Goal: Task Accomplishment & Management: Use online tool/utility

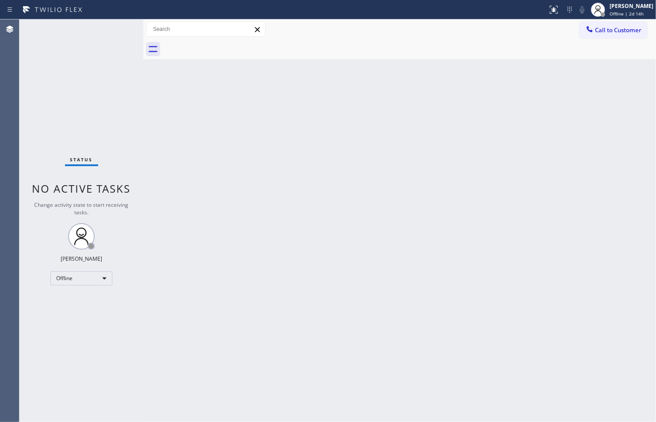
drag, startPoint x: 356, startPoint y: 422, endPoint x: 350, endPoint y: 447, distance: 26.5
click at [350, 422] on html "Status report No issues detected If you experience an issue, please download th…" at bounding box center [328, 211] width 656 height 422
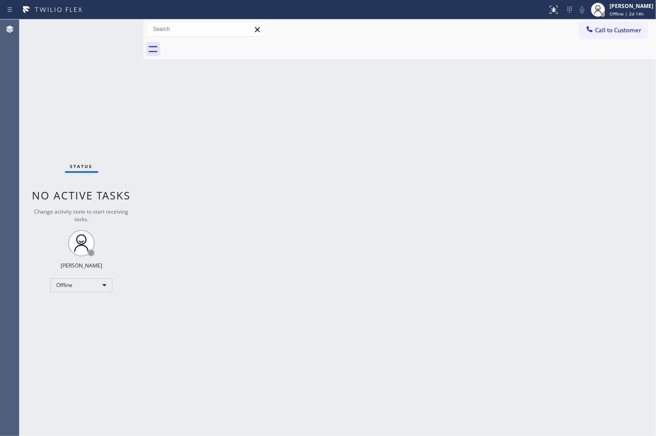
click at [505, 373] on div "Back to Dashboard Change Sender ID Customers Technicians Select a contact Outbo…" at bounding box center [399, 227] width 512 height 417
click at [276, 262] on div "Back to Dashboard Change Sender ID Customers Technicians Select a contact Outbo…" at bounding box center [399, 227] width 512 height 417
click at [279, 301] on div "Back to Dashboard Change Sender ID Customers Technicians Select a contact Outbo…" at bounding box center [399, 227] width 512 height 417
click at [49, 84] on div "Status No active tasks Change activity state to start receiving tasks. Zachi Ky…" at bounding box center [81, 227] width 124 height 417
click at [613, 188] on div "Back to Dashboard Change Sender ID Customers Technicians Select a contact Outbo…" at bounding box center [399, 227] width 512 height 417
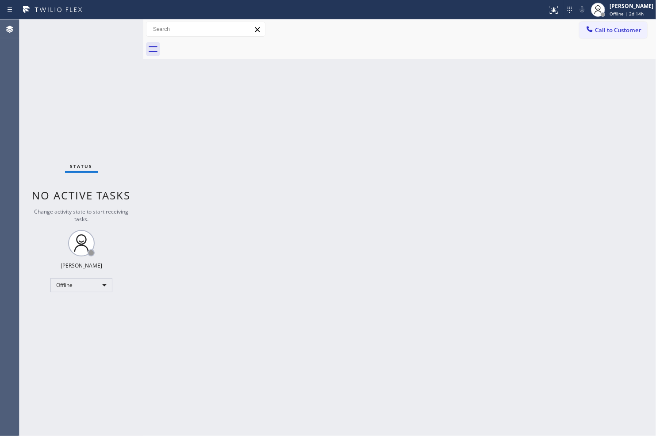
click at [514, 354] on div "Back to Dashboard Change Sender ID Customers Technicians Select a contact Outbo…" at bounding box center [399, 227] width 512 height 417
click at [76, 285] on div "Offline" at bounding box center [81, 285] width 62 height 14
click at [76, 308] on li "Available" at bounding box center [81, 308] width 60 height 11
click at [397, 47] on div at bounding box center [409, 49] width 493 height 20
click at [384, 180] on div "Back to Dashboard Change Sender ID Customers Technicians Select a contact Outbo…" at bounding box center [399, 227] width 512 height 417
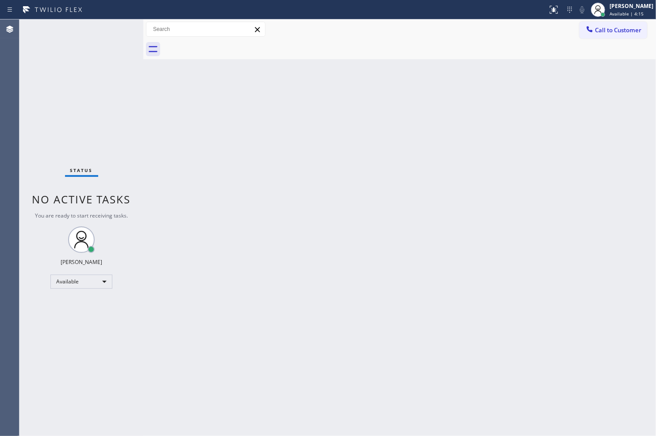
click at [492, 394] on div "Back to Dashboard Change Sender ID Customers Technicians Select a contact Outbo…" at bounding box center [399, 227] width 512 height 417
click at [103, 135] on div "Status No active tasks You are ready to start receiving tasks. Zachi Kyte Varon…" at bounding box center [81, 227] width 124 height 417
click at [565, 45] on div at bounding box center [409, 49] width 493 height 20
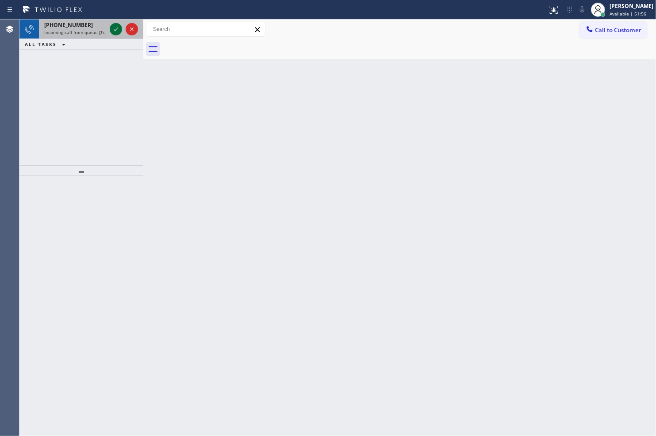
click at [114, 29] on icon at bounding box center [116, 29] width 11 height 11
click at [118, 32] on icon at bounding box center [116, 29] width 11 height 11
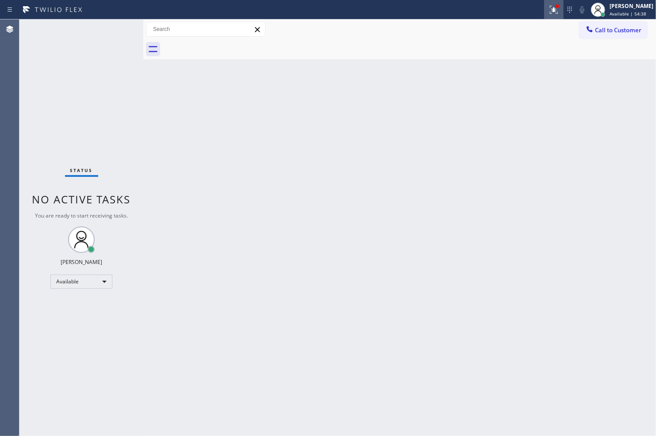
click at [551, 8] on icon at bounding box center [553, 9] width 11 height 11
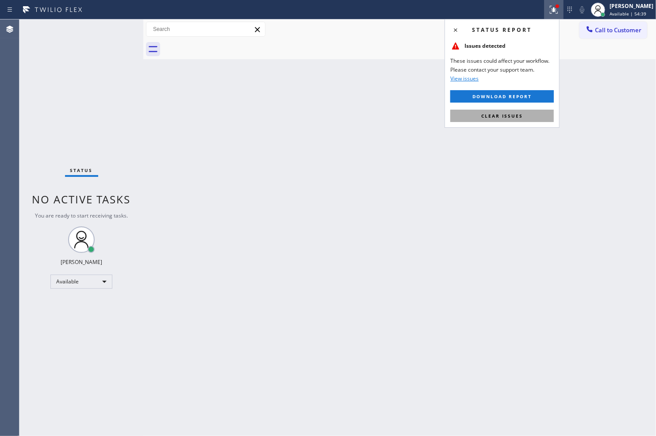
click at [518, 118] on span "Clear issues" at bounding box center [502, 116] width 42 height 6
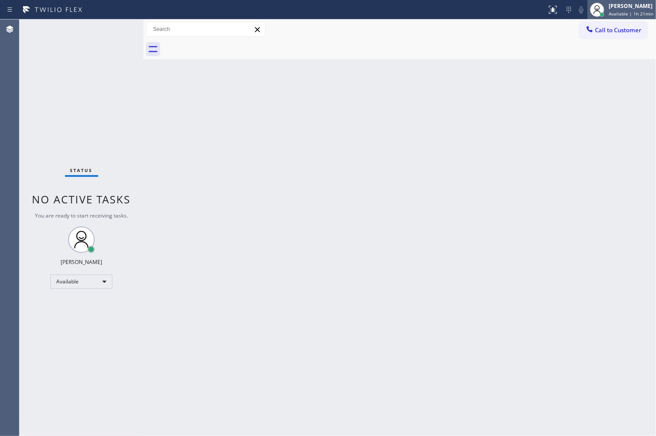
click at [616, 6] on div "[PERSON_NAME]" at bounding box center [630, 6] width 45 height 8
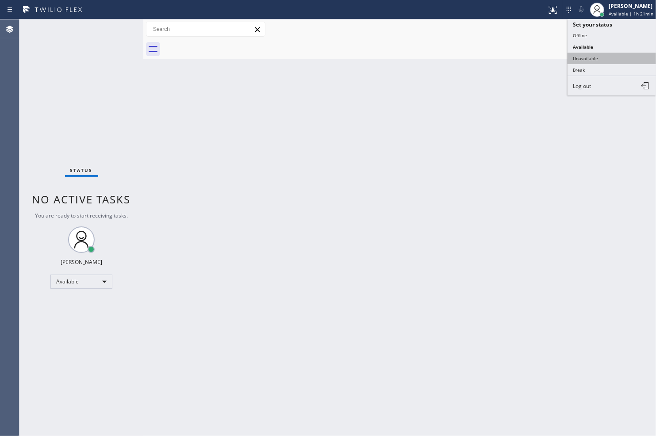
click at [602, 53] on button "Unavailable" at bounding box center [611, 58] width 88 height 11
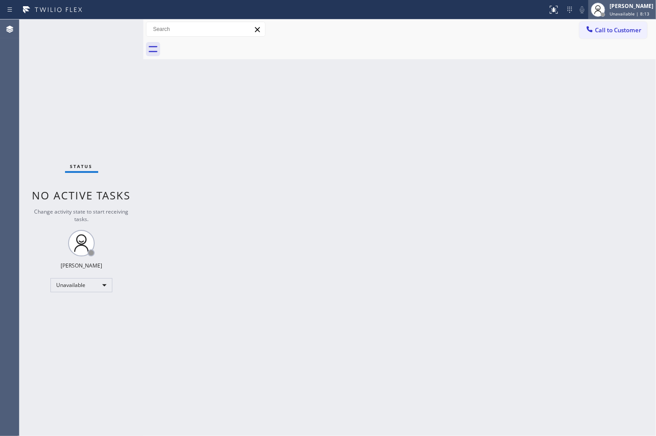
click at [621, 7] on div "[PERSON_NAME]" at bounding box center [631, 6] width 44 height 8
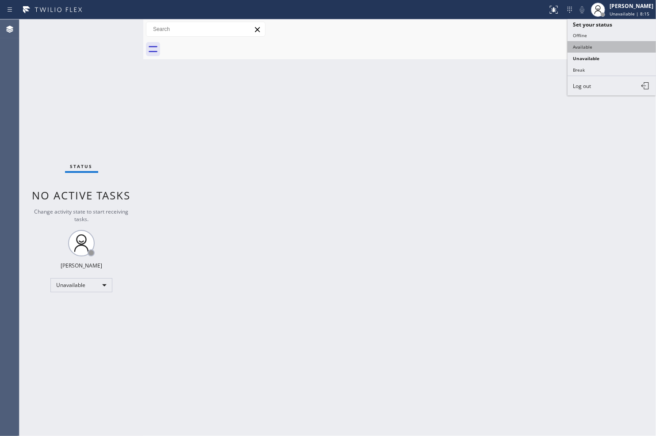
click at [600, 45] on button "Available" at bounding box center [611, 46] width 88 height 11
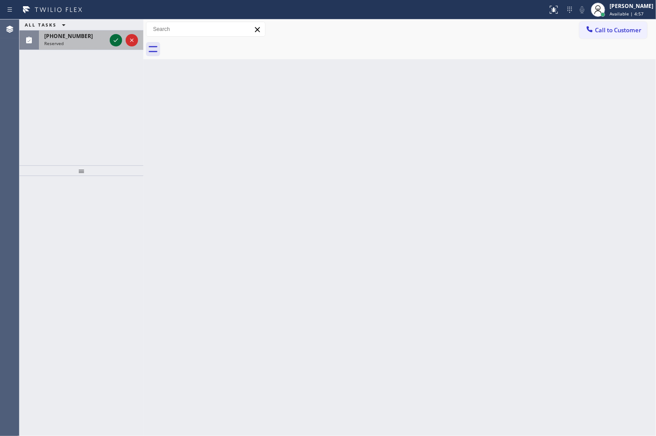
click at [112, 38] on icon at bounding box center [116, 40] width 11 height 11
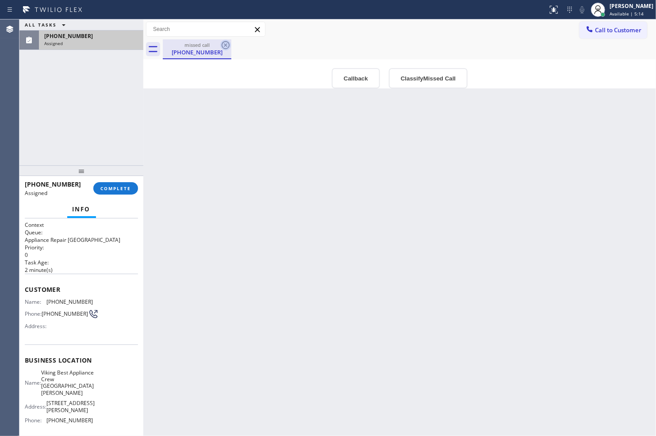
click at [224, 45] on icon at bounding box center [225, 45] width 11 height 11
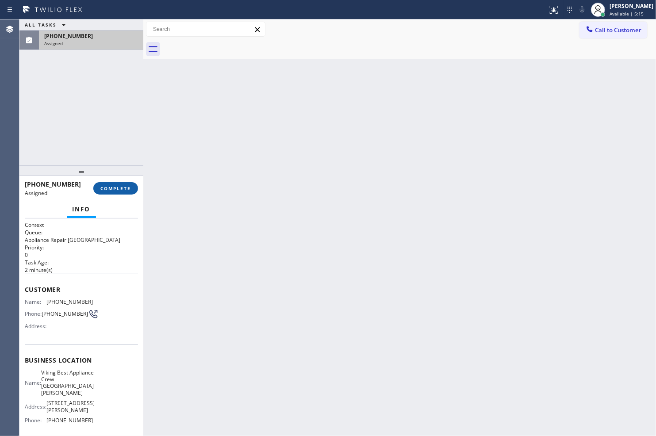
click at [119, 186] on span "COMPLETE" at bounding box center [115, 188] width 31 height 6
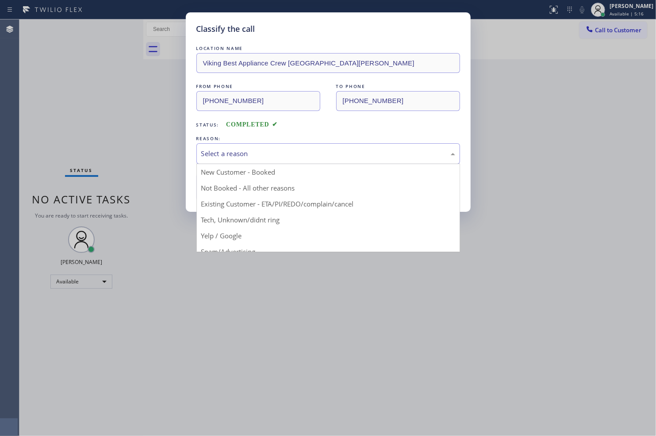
click at [269, 155] on div "Select a reason" at bounding box center [328, 154] width 254 height 10
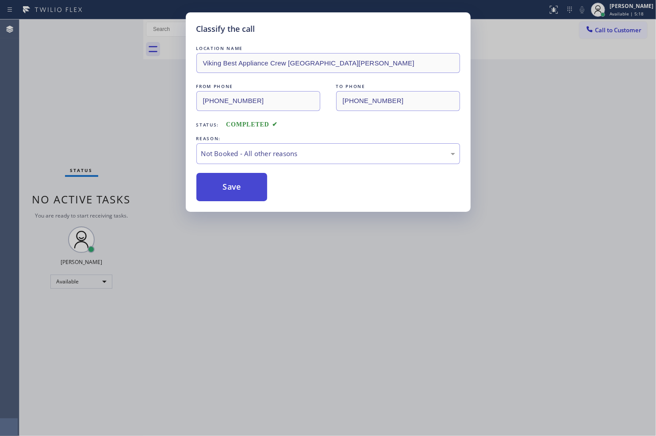
click at [233, 192] on button "Save" at bounding box center [231, 187] width 71 height 28
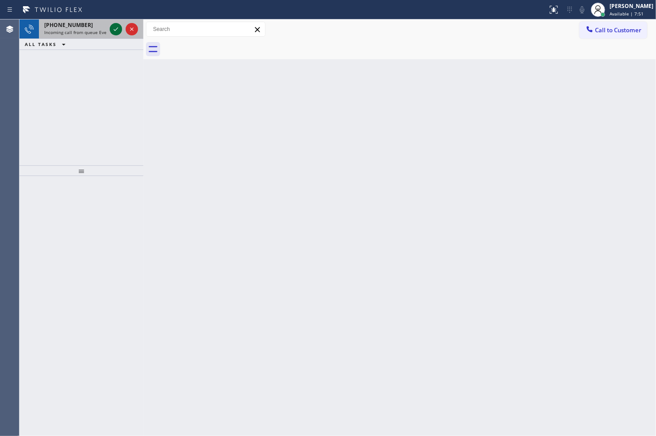
click at [113, 27] on icon at bounding box center [116, 29] width 11 height 11
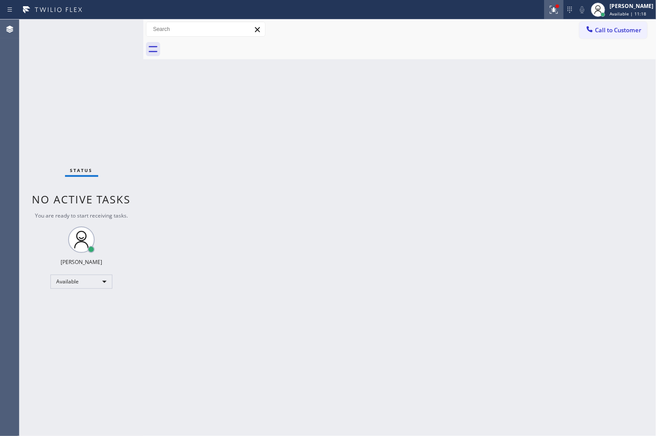
click at [548, 9] on icon at bounding box center [553, 9] width 11 height 11
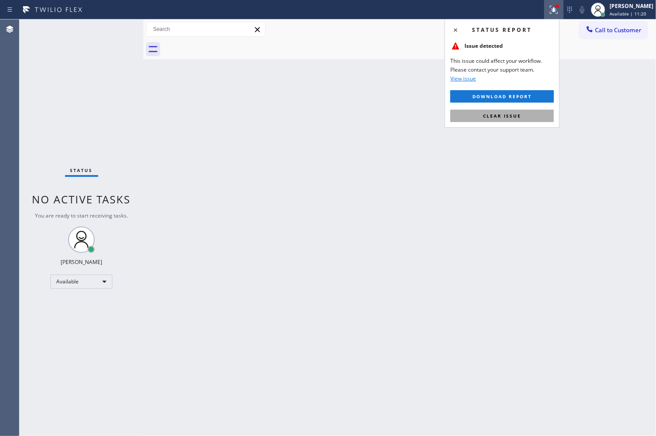
click at [497, 119] on span "Clear issue" at bounding box center [502, 116] width 38 height 6
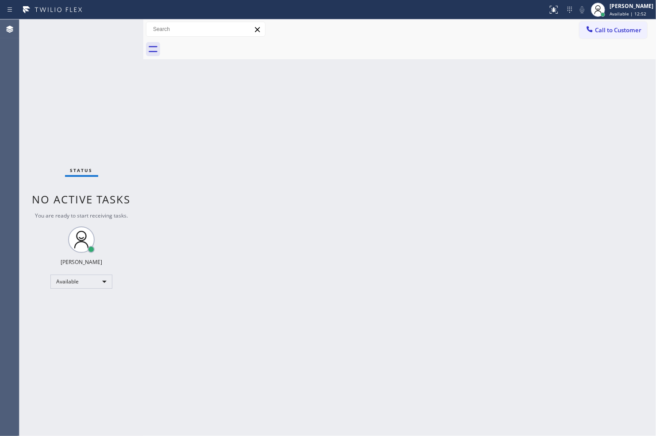
click at [590, 355] on div "Back to Dashboard Change Sender ID Customers Technicians Select a contact Outbo…" at bounding box center [399, 227] width 512 height 417
click at [112, 29] on div "Status No active tasks You are ready to start receiving tasks. Zachi Kyte Varon…" at bounding box center [81, 227] width 124 height 417
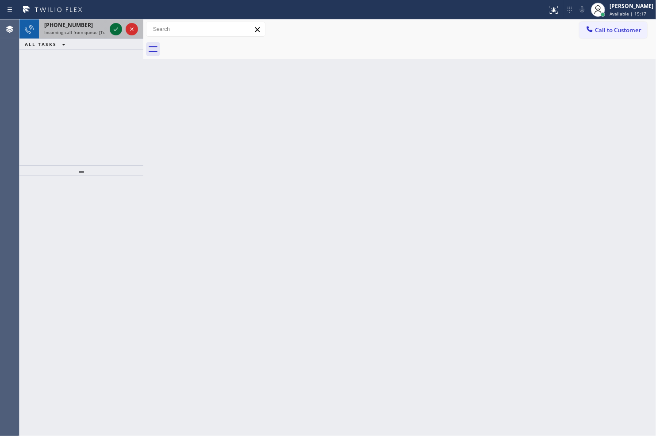
click at [116, 29] on icon at bounding box center [116, 29] width 11 height 11
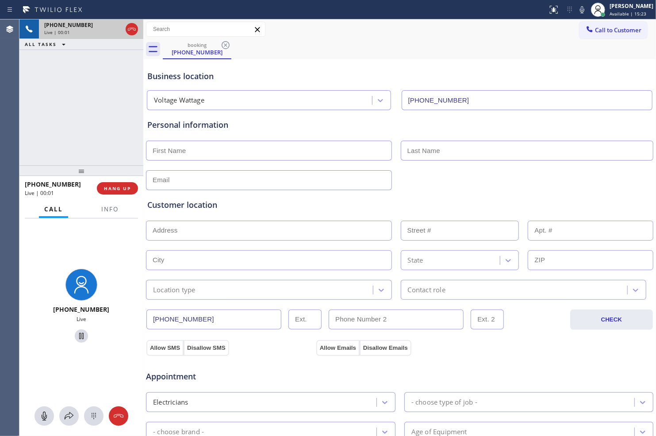
type input "(805) 323-9780"
click at [124, 188] on span "HANG UP" at bounding box center [117, 188] width 27 height 6
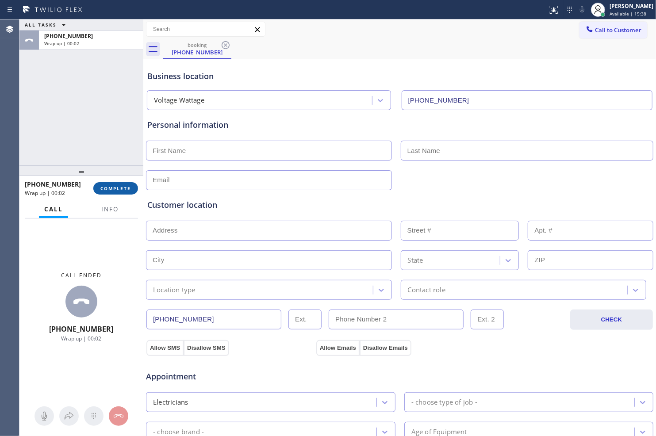
click at [127, 191] on span "COMPLETE" at bounding box center [115, 188] width 31 height 6
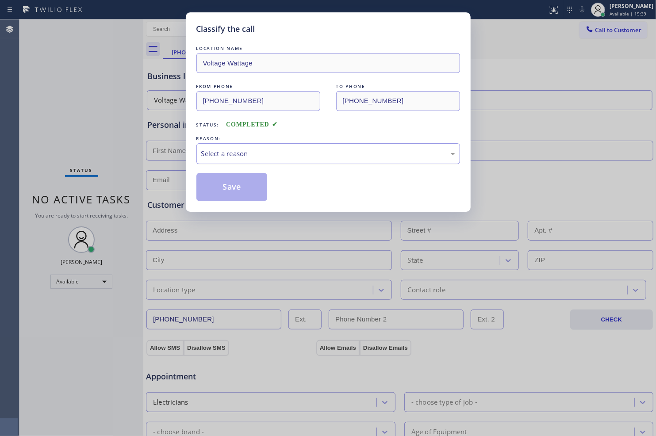
click at [281, 154] on div "Select a reason" at bounding box center [328, 154] width 254 height 10
click at [250, 186] on button "Save" at bounding box center [231, 187] width 71 height 28
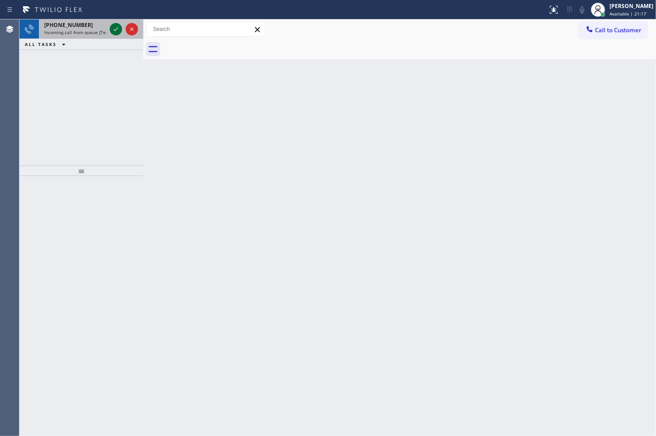
click at [110, 27] on div at bounding box center [116, 29] width 12 height 11
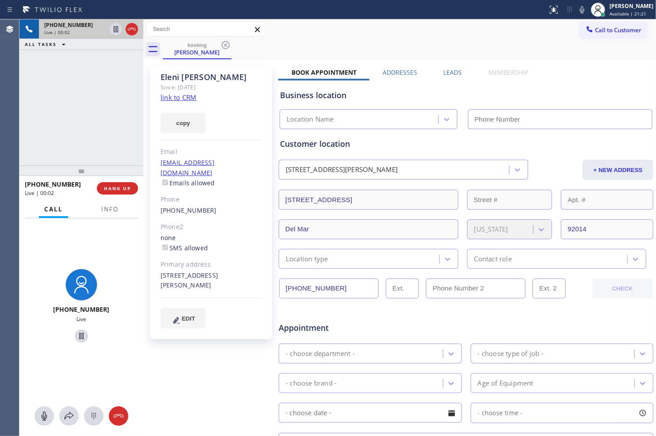
type input "(760) 314-8909"
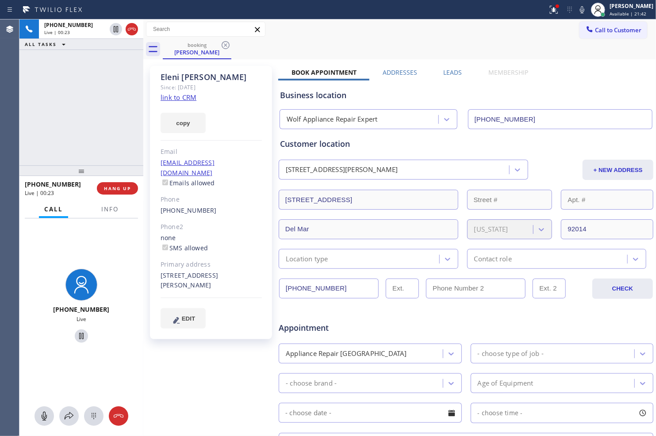
click at [194, 97] on link "link to CRM" at bounding box center [179, 97] width 36 height 9
click at [553, 11] on icon at bounding box center [553, 9] width 11 height 11
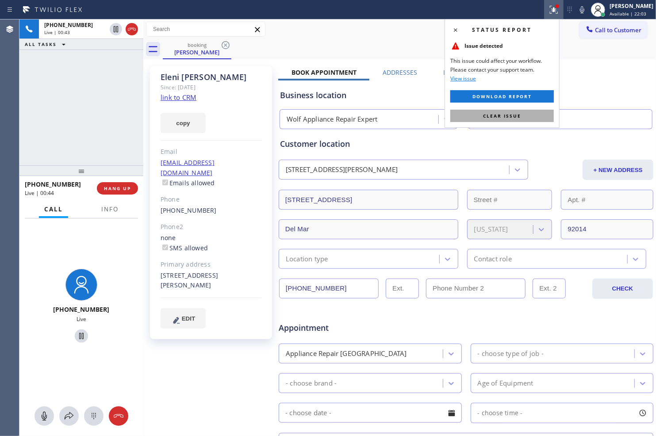
click at [516, 113] on span "Clear issue" at bounding box center [502, 116] width 38 height 6
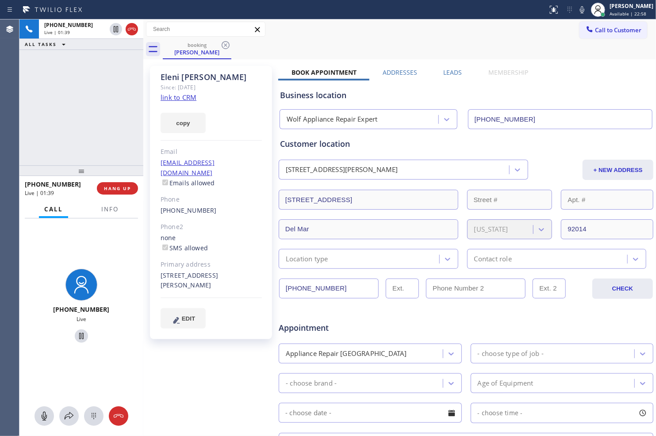
click at [98, 122] on div "+16192086310 Live | 01:39 ALL TASKS ALL TASKS ACTIVE TASKS TASKS IN WRAP UP" at bounding box center [81, 92] width 124 height 146
click at [125, 185] on span "HANG UP" at bounding box center [117, 188] width 27 height 6
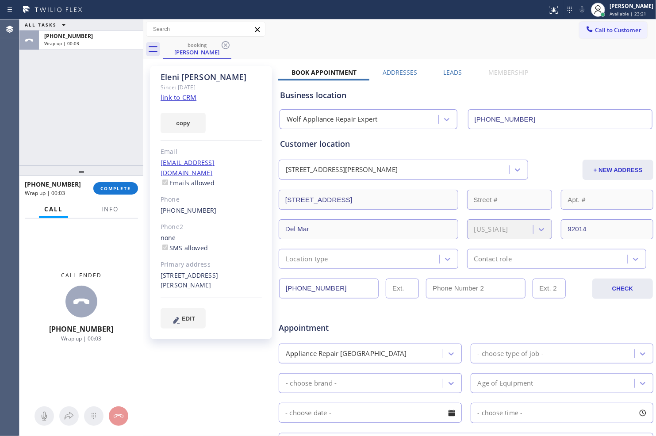
click at [183, 98] on link "link to CRM" at bounding box center [179, 97] width 36 height 9
click at [173, 98] on link "link to CRM" at bounding box center [179, 97] width 36 height 9
click at [122, 189] on span "COMPLETE" at bounding box center [115, 188] width 31 height 6
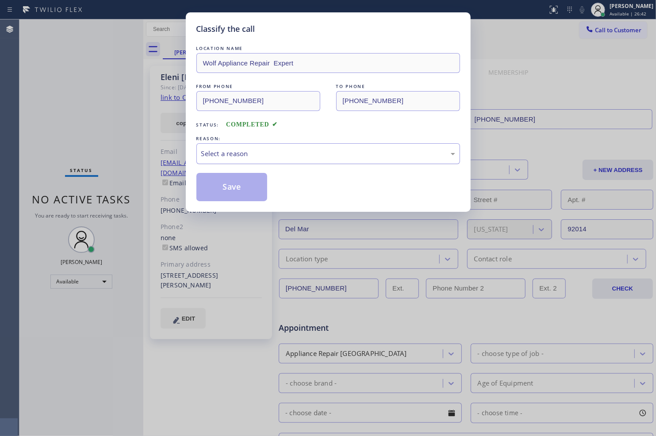
click at [308, 155] on div "Select a reason" at bounding box center [328, 154] width 254 height 10
click at [250, 192] on button "Save" at bounding box center [231, 187] width 71 height 28
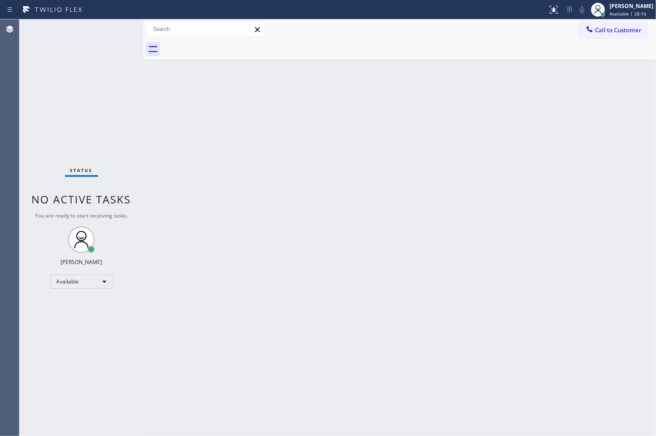
drag, startPoint x: 604, startPoint y: 0, endPoint x: 385, endPoint y: 47, distance: 224.4
click at [385, 47] on div at bounding box center [409, 49] width 493 height 20
click at [167, 30] on input "text" at bounding box center [205, 29] width 119 height 14
type input "E"
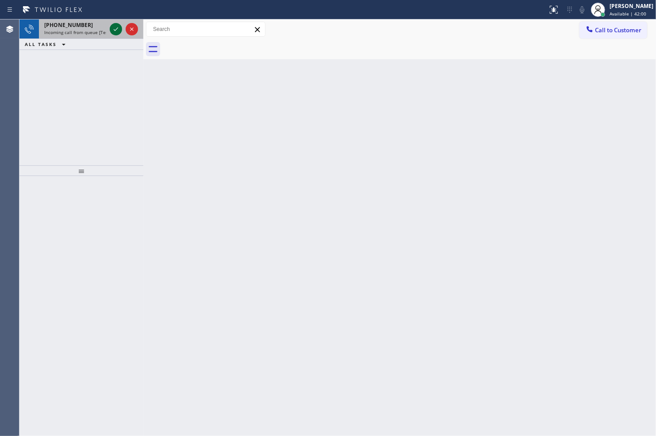
click at [112, 30] on icon at bounding box center [116, 29] width 11 height 11
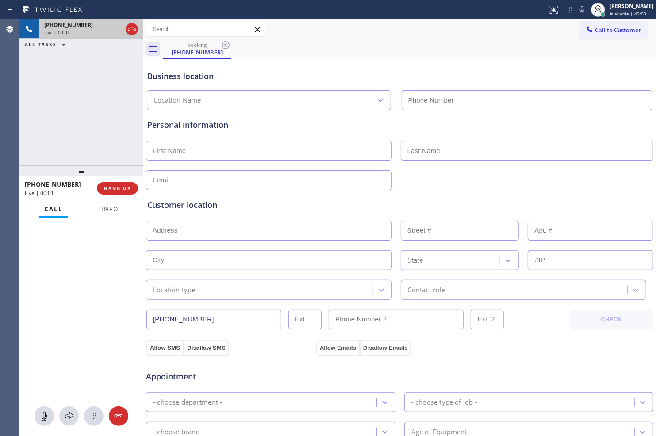
type input "(253) 528-3121"
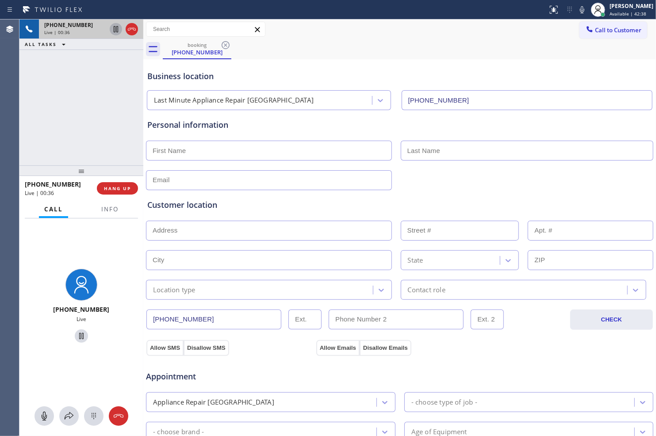
click at [116, 31] on icon at bounding box center [116, 29] width 11 height 11
click at [128, 187] on span "HANG UP" at bounding box center [117, 188] width 27 height 6
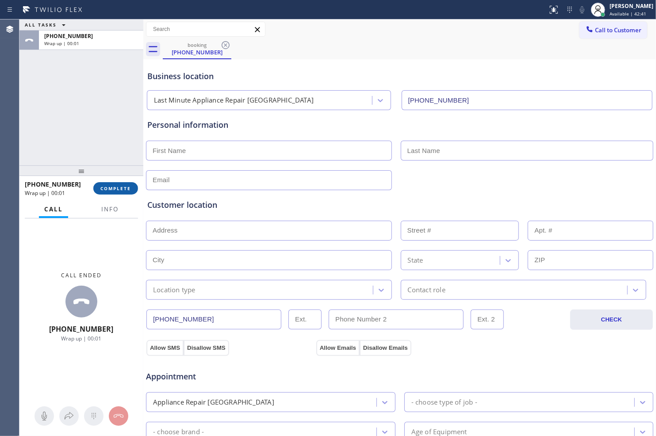
click at [129, 192] on button "COMPLETE" at bounding box center [115, 188] width 45 height 12
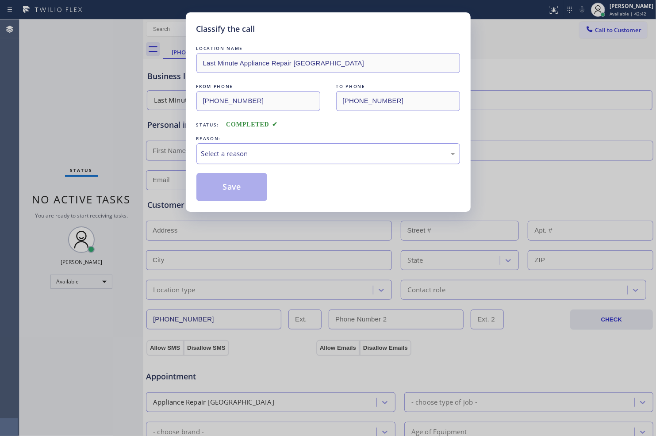
click at [294, 155] on div "Select a reason" at bounding box center [328, 154] width 254 height 10
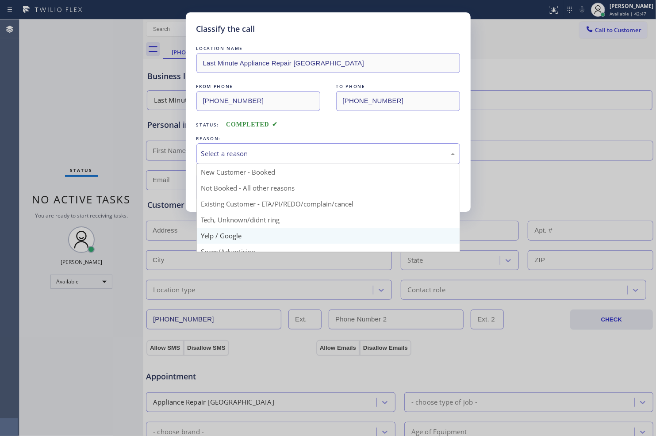
scroll to position [49, 0]
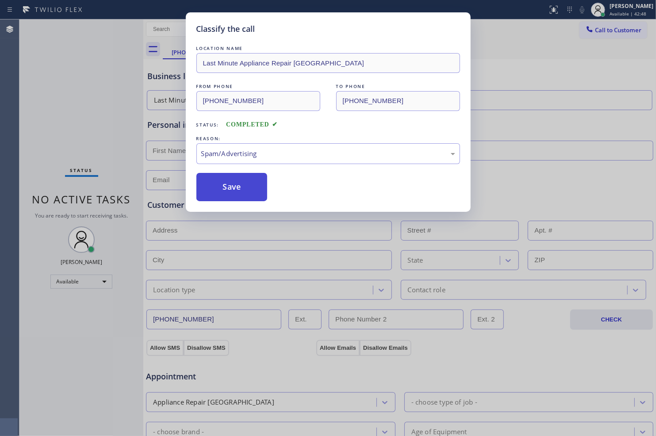
click at [249, 191] on button "Save" at bounding box center [231, 187] width 71 height 28
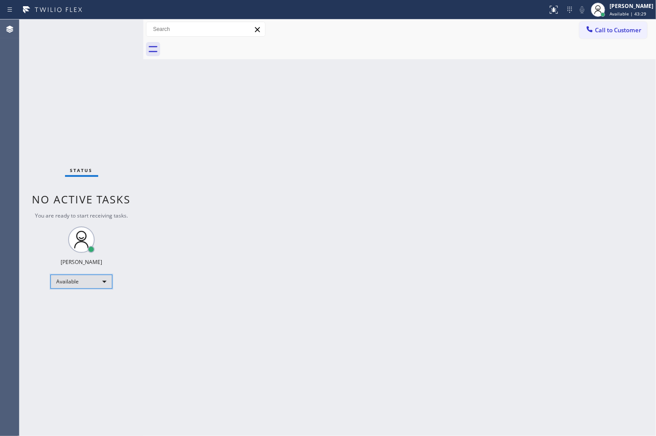
click at [98, 280] on div "Available" at bounding box center [81, 282] width 62 height 14
click at [96, 323] on li "Break" at bounding box center [81, 326] width 60 height 11
click at [94, 286] on div "Break" at bounding box center [81, 285] width 62 height 14
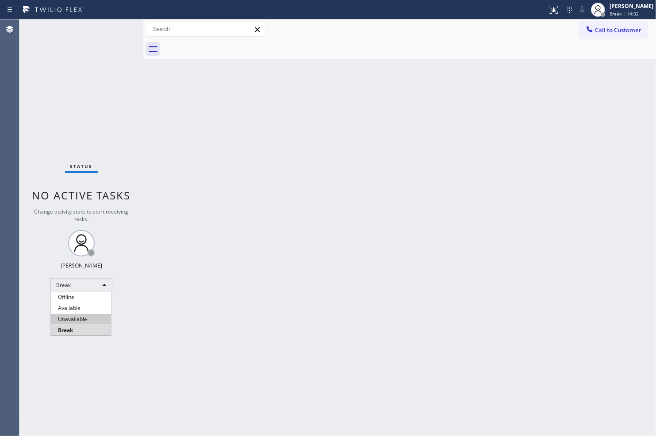
click at [84, 321] on li "Unavailable" at bounding box center [81, 319] width 60 height 11
